Goal: Task Accomplishment & Management: Use online tool/utility

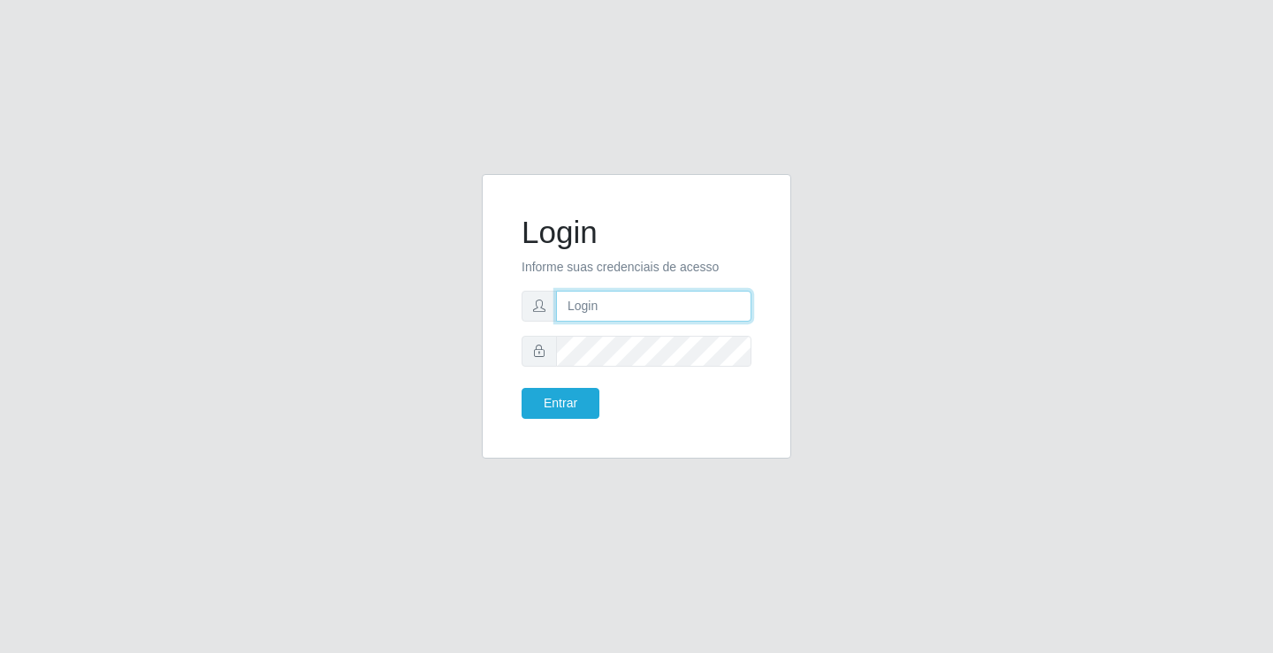
click at [587, 312] on input "text" at bounding box center [653, 306] width 195 height 31
type input "paulo@ideal"
click at [583, 392] on button "Entrar" at bounding box center [561, 403] width 78 height 31
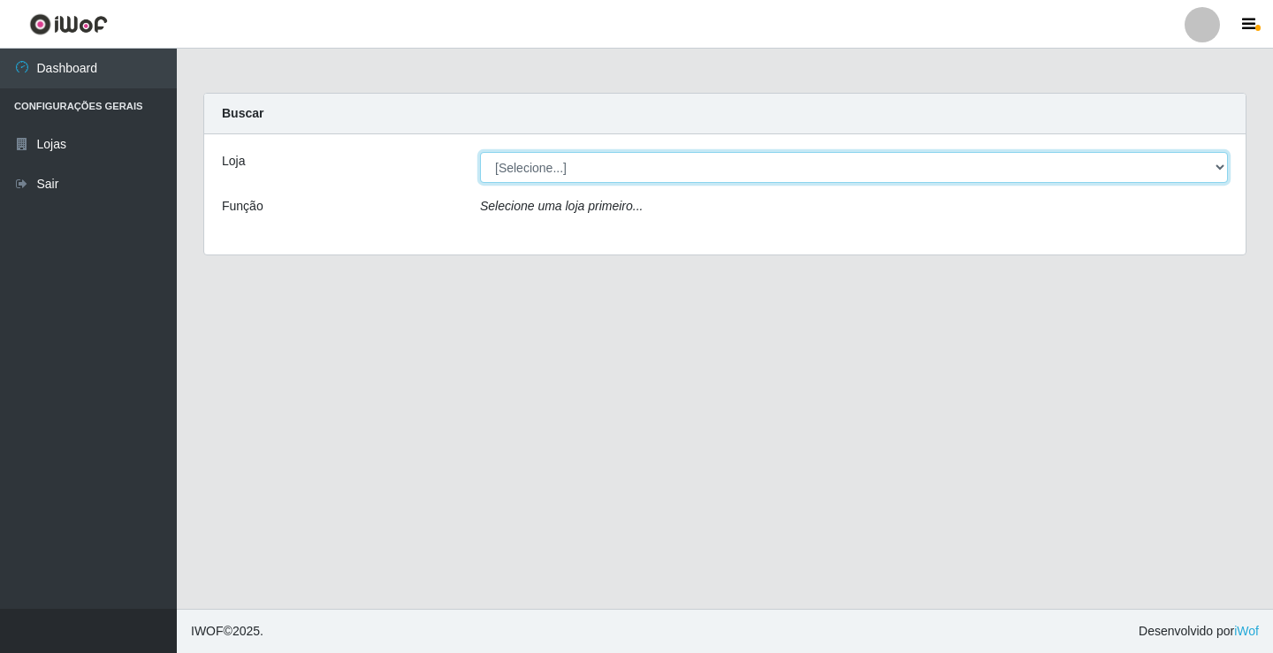
click at [579, 164] on select "[Selecione...] Ideal - Conceição" at bounding box center [854, 167] width 748 height 31
select select "231"
click at [480, 152] on select "[Selecione...] Ideal - Conceição" at bounding box center [854, 167] width 748 height 31
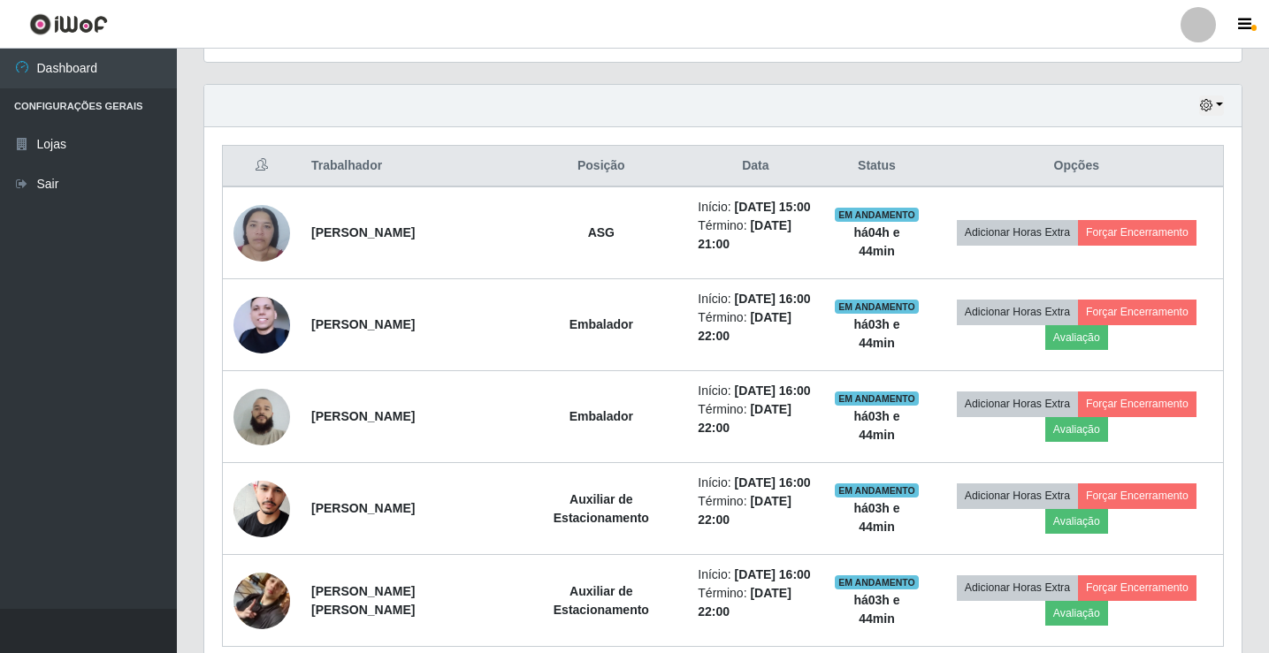
scroll to position [619, 0]
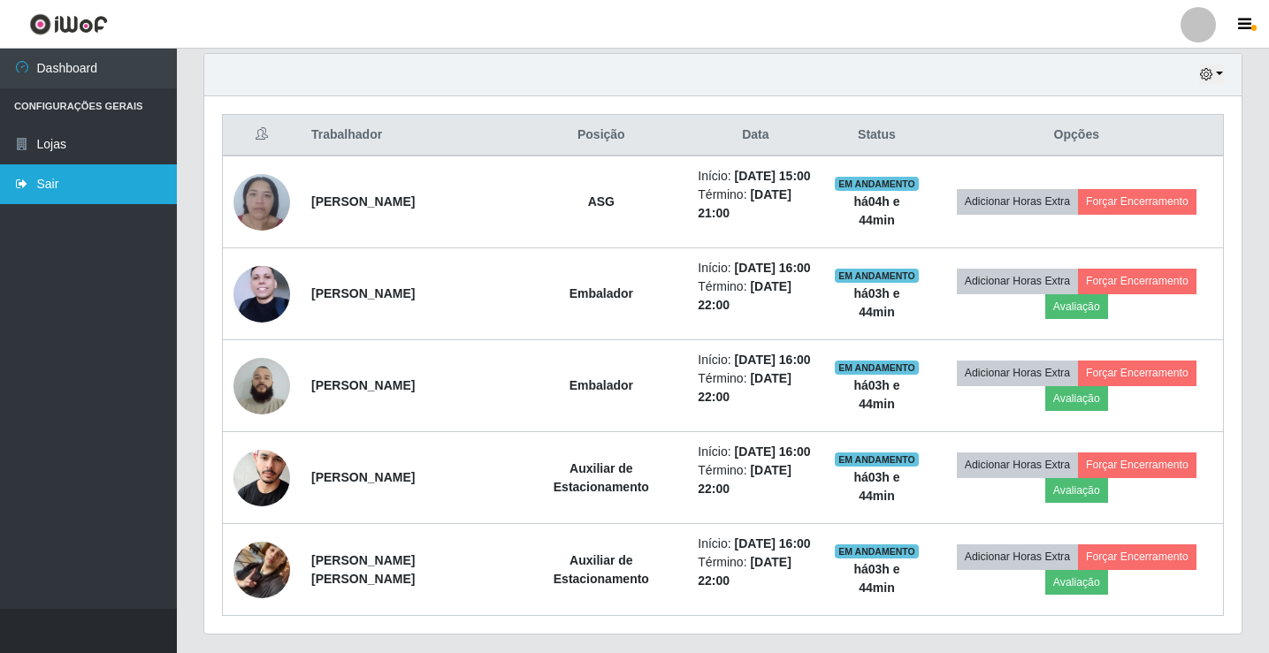
click at [131, 179] on link "Sair" at bounding box center [88, 184] width 177 height 40
